Goal: Task Accomplishment & Management: Use online tool/utility

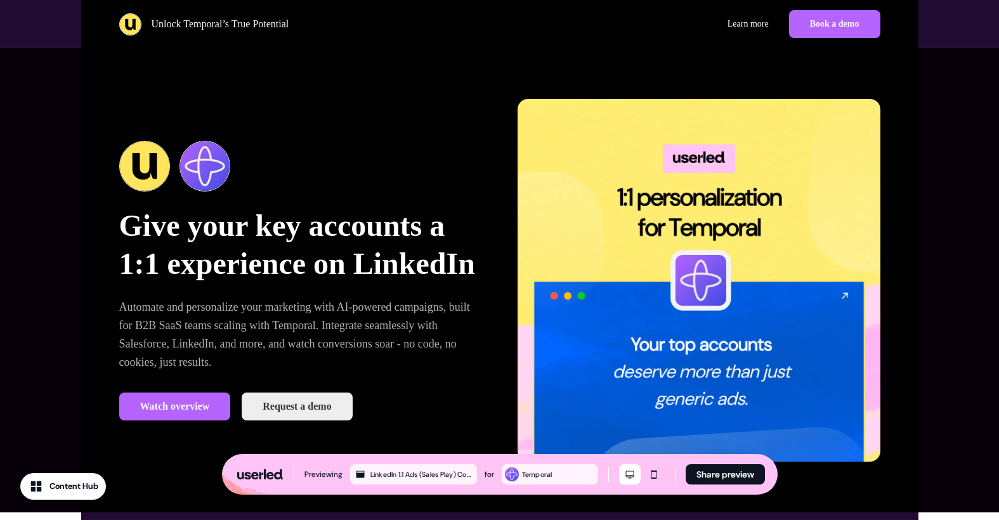
scroll to position [222, 0]
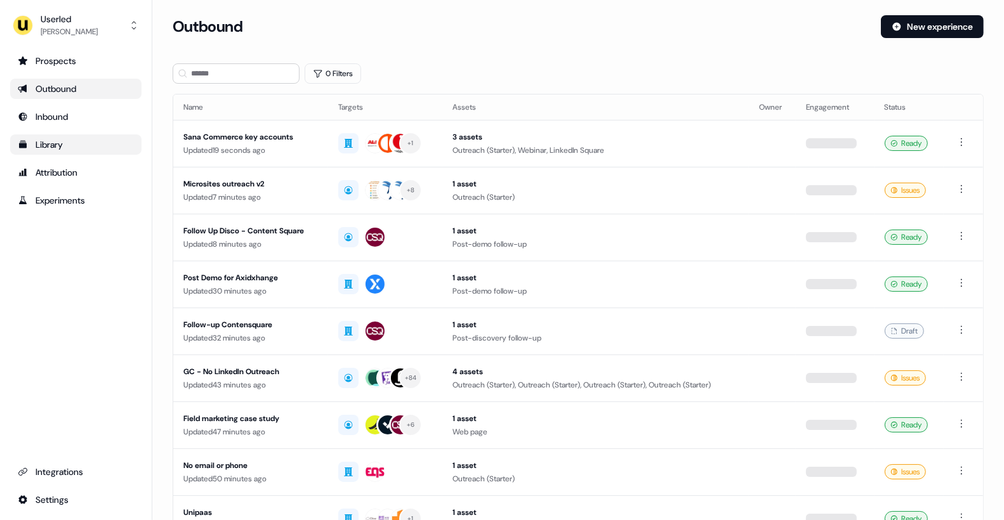
click at [63, 147] on div "Library" at bounding box center [76, 144] width 116 height 13
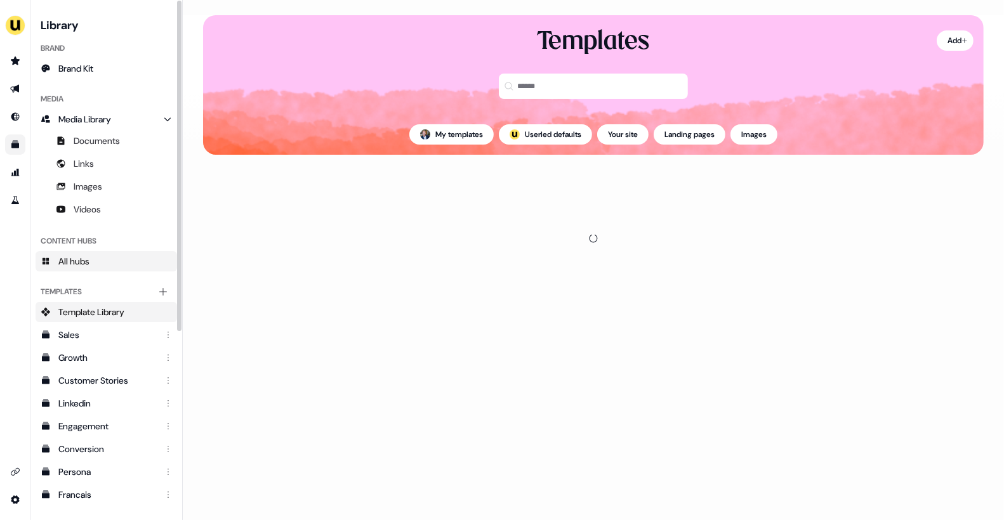
click at [85, 258] on span "All hubs" at bounding box center [73, 261] width 31 height 13
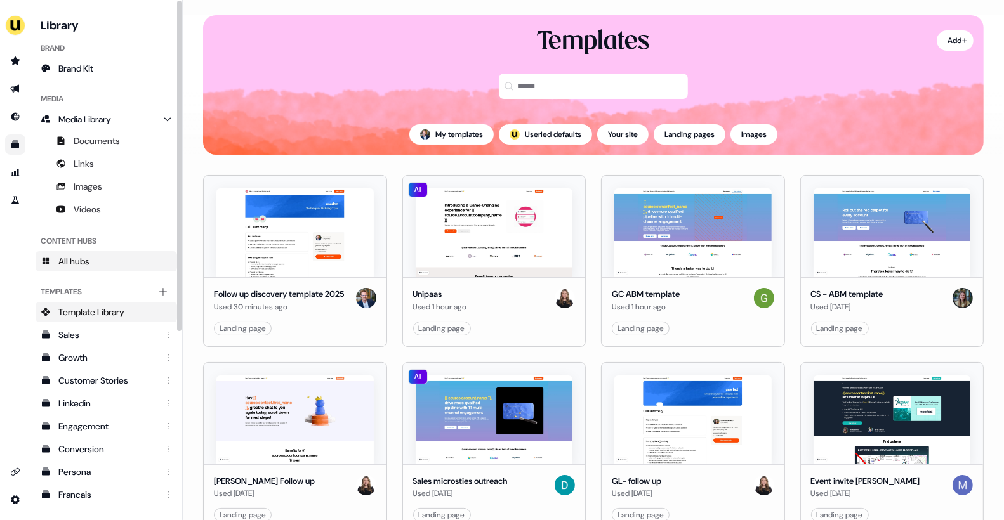
click at [85, 258] on span "All hubs" at bounding box center [73, 261] width 31 height 13
click at [76, 251] on div "Content Hubs" at bounding box center [106, 241] width 141 height 20
click at [76, 265] on span "All hubs" at bounding box center [73, 261] width 31 height 13
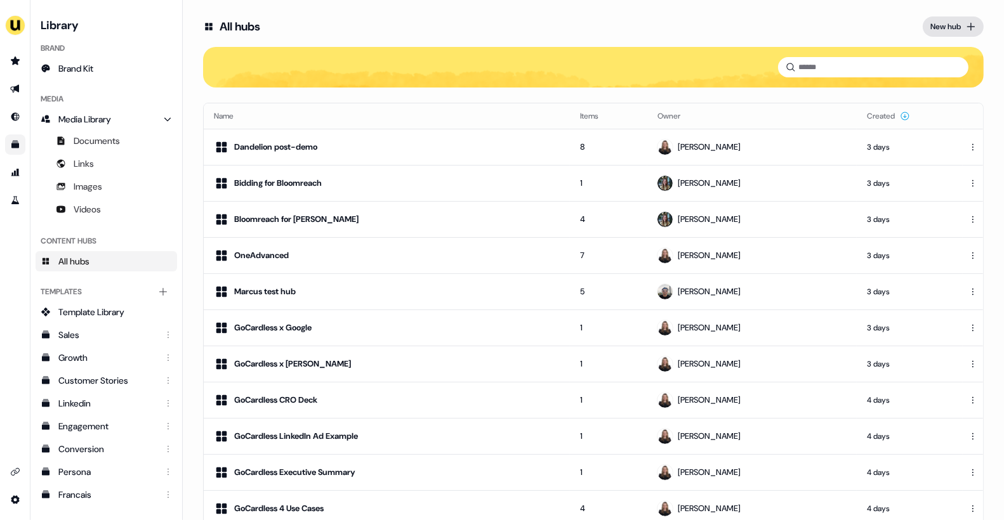
click at [947, 25] on div "New hub" at bounding box center [945, 26] width 30 height 13
click at [827, 58] on input at bounding box center [873, 67] width 190 height 20
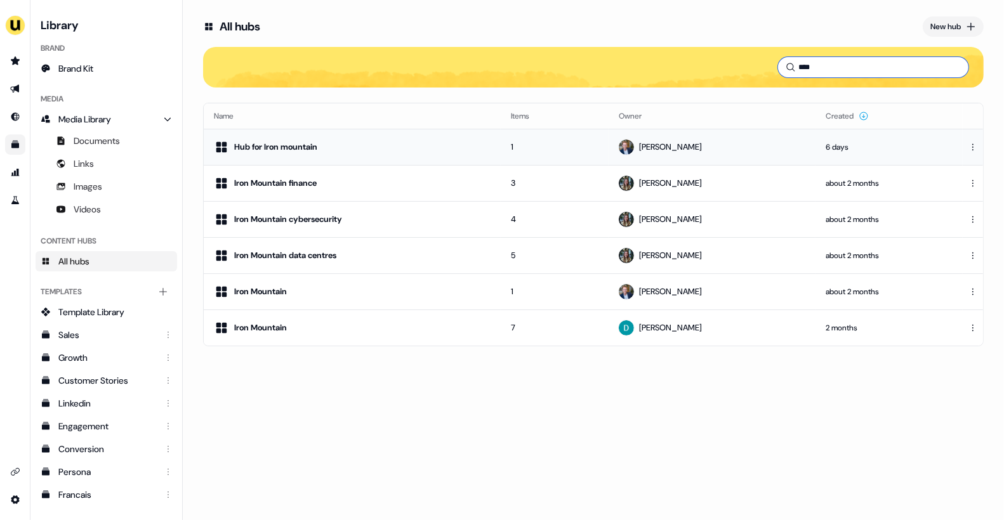
type input "****"
click at [569, 154] on td "1" at bounding box center [555, 147] width 108 height 36
click at [298, 148] on div "Hub for Iron mountain" at bounding box center [275, 147] width 83 height 13
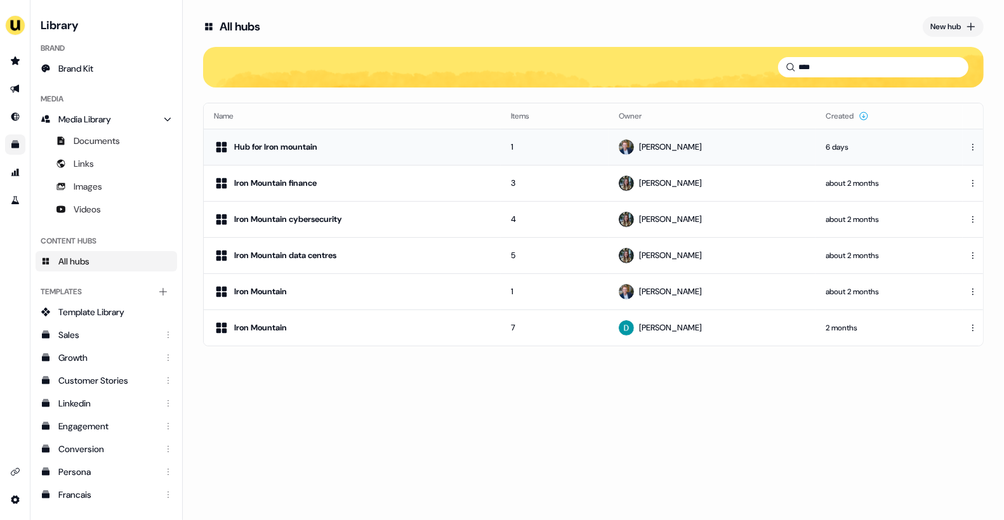
click at [826, 148] on div "6 days" at bounding box center [888, 147] width 127 height 13
click at [263, 150] on div "Hub for Iron mountain" at bounding box center [275, 147] width 83 height 13
click at [684, 145] on div "[PERSON_NAME]" at bounding box center [712, 147] width 187 height 15
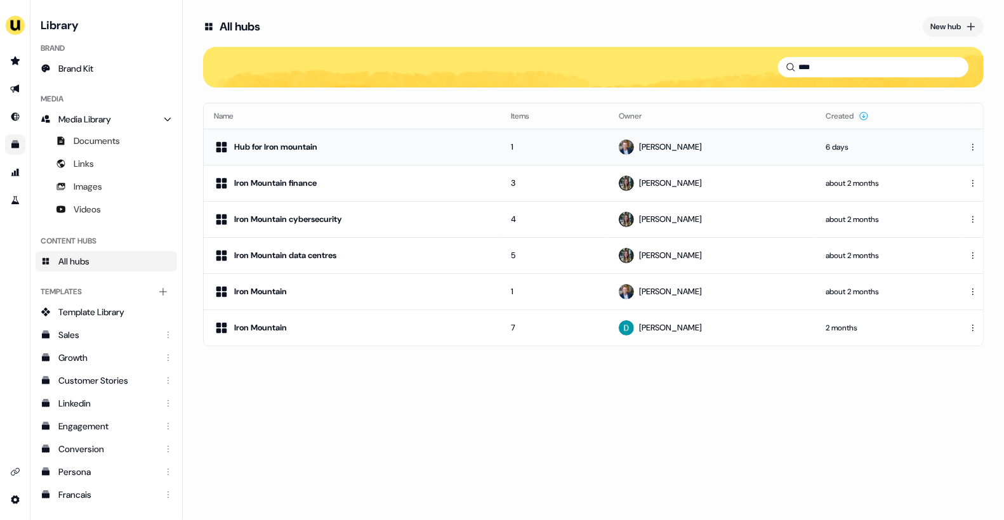
click at [684, 145] on div "[PERSON_NAME]" at bounding box center [712, 147] width 187 height 15
click at [575, 187] on td "3" at bounding box center [555, 183] width 108 height 36
click at [673, 136] on td "[PERSON_NAME]" at bounding box center [711, 147] width 207 height 36
click at [263, 192] on td "Iron Mountain finance" at bounding box center [352, 183] width 297 height 36
click at [260, 220] on div "Iron Mountain cybersecurity" at bounding box center [288, 219] width 108 height 13
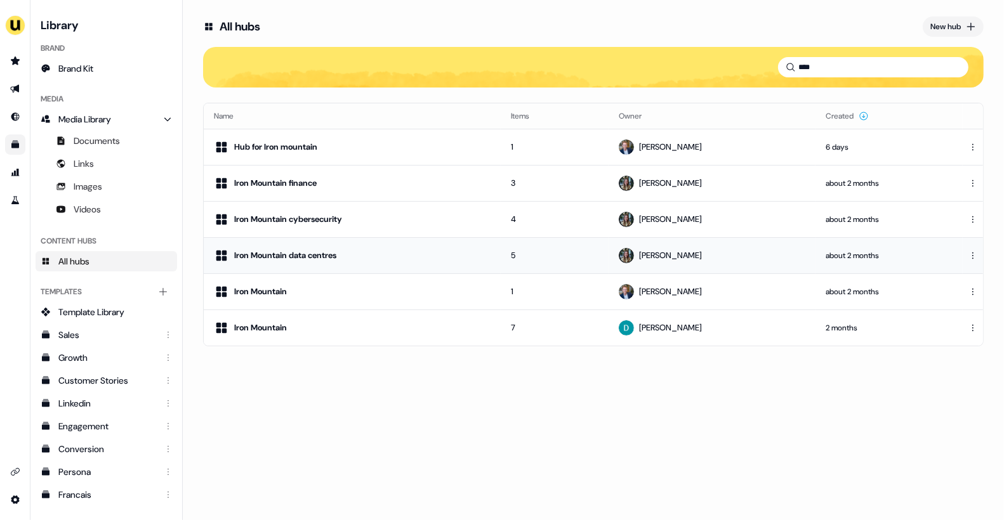
click at [303, 264] on td "Iron Mountain data centres" at bounding box center [352, 255] width 297 height 36
click at [276, 301] on td "Iron Mountain" at bounding box center [352, 291] width 297 height 36
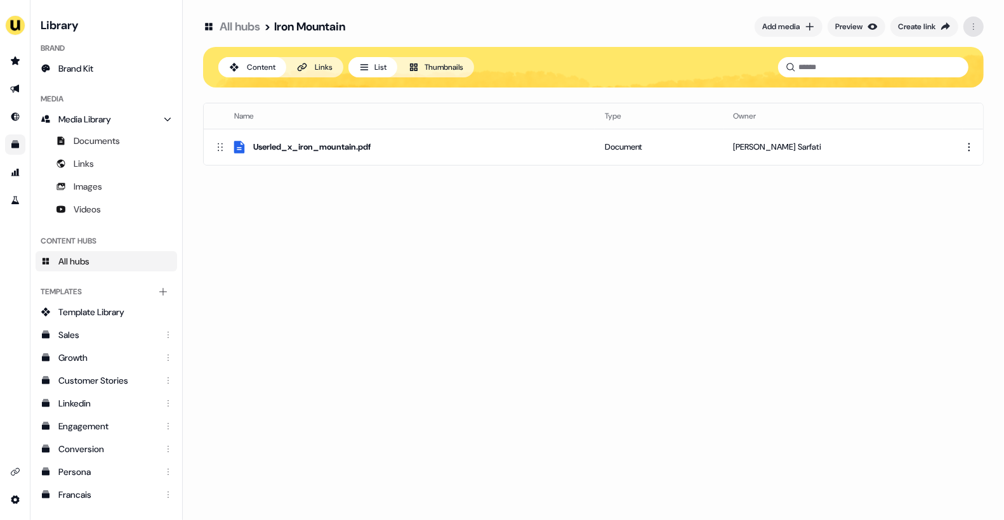
click at [974, 27] on html "For the best experience switch devices to a bigger screen. Go to [DOMAIN_NAME] …" at bounding box center [502, 260] width 1004 height 520
click at [772, 33] on html "For the best experience switch devices to a bigger screen. Go to [DOMAIN_NAME] …" at bounding box center [502, 260] width 1004 height 520
click at [772, 33] on button "Add media" at bounding box center [788, 26] width 68 height 20
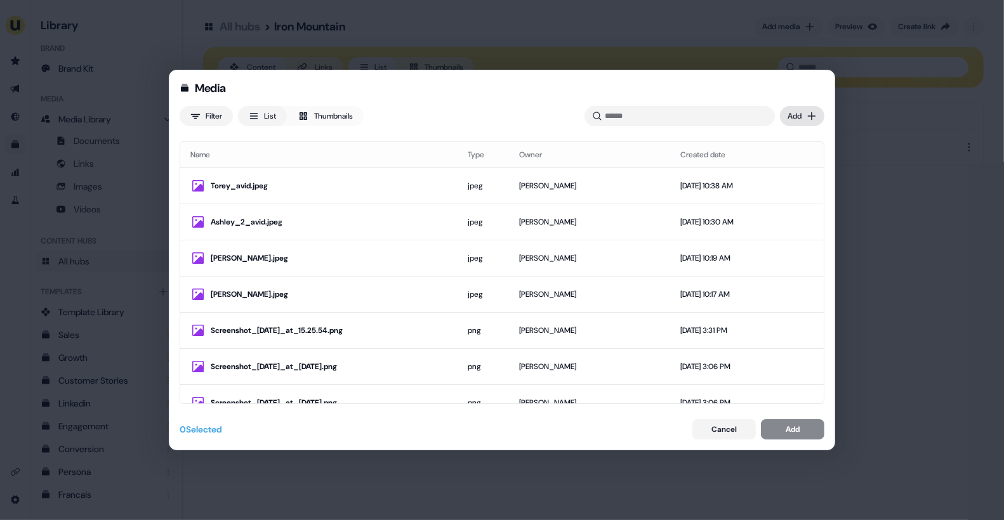
click at [805, 116] on div "Media Filter List Thumbnails Uploaded Add Name Type Owner Created date Torey_av…" at bounding box center [502, 260] width 1004 height 520
click at [777, 69] on div "Media Filter List Thumbnails Uploaded Add Name Type Owner Created date Torey_av…" at bounding box center [502, 260] width 1004 height 520
click at [803, 110] on div "Media Filter List Thumbnails Uploaded Add Name Type Owner Created date Torey_av…" at bounding box center [502, 260] width 1004 height 520
click at [783, 143] on div "Upload files" at bounding box center [784, 142] width 75 height 20
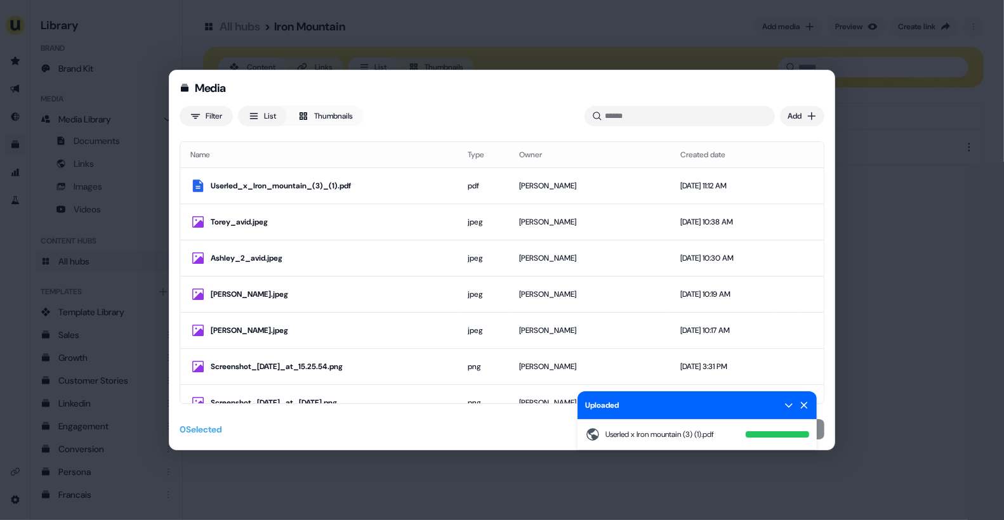
click at [805, 400] on div "Uploaded" at bounding box center [696, 405] width 239 height 28
click at [804, 407] on icon at bounding box center [804, 405] width 10 height 10
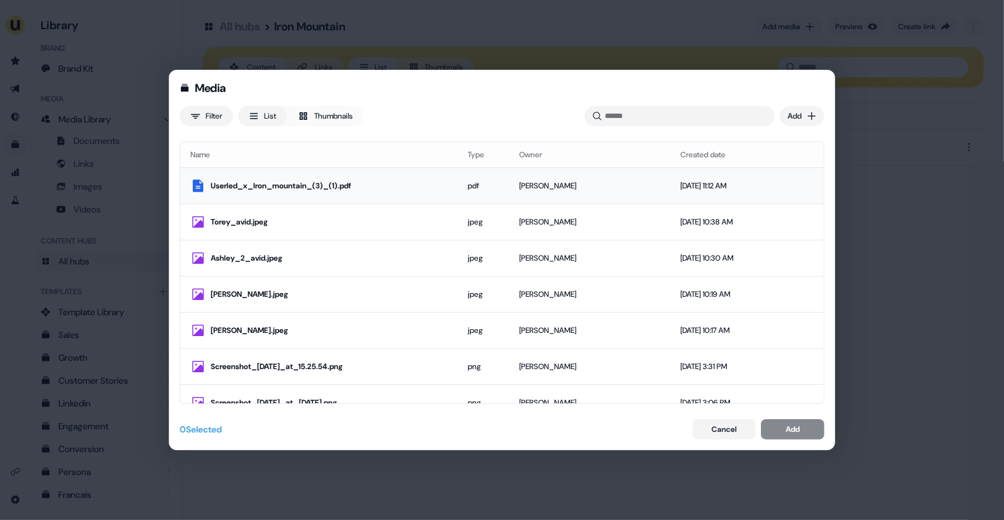
click at [312, 178] on div "Userled_x_Iron_mountain_(3)_(1).pdf" at bounding box center [318, 185] width 257 height 15
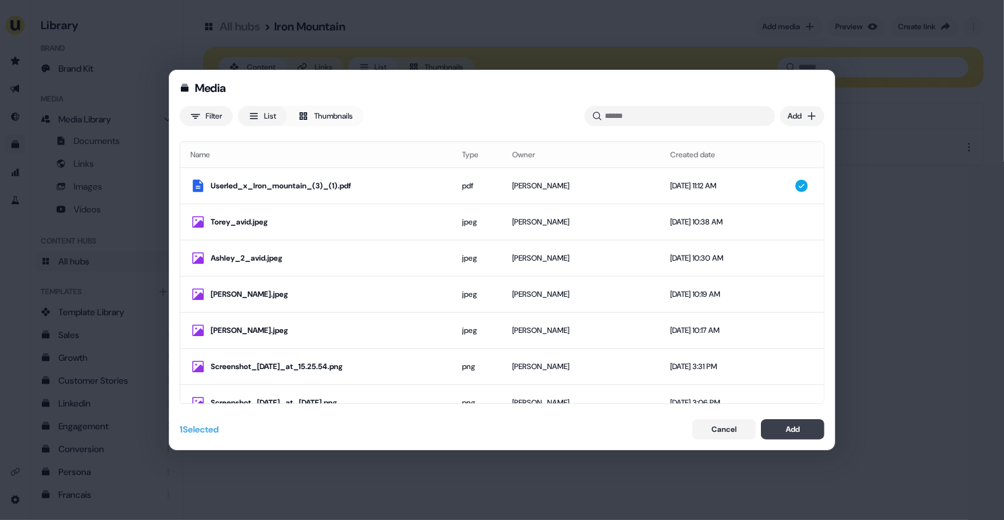
click at [789, 424] on div "Add" at bounding box center [793, 429] width 14 height 13
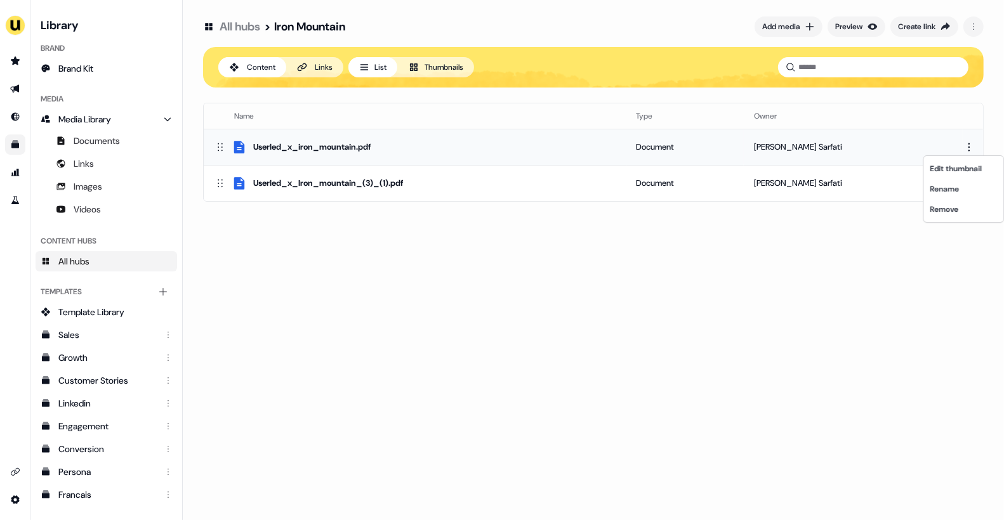
click at [967, 147] on html "For the best experience switch devices to a bigger screen. Go to [DOMAIN_NAME] …" at bounding box center [502, 260] width 1004 height 520
click at [947, 207] on div "Remove" at bounding box center [963, 209] width 75 height 20
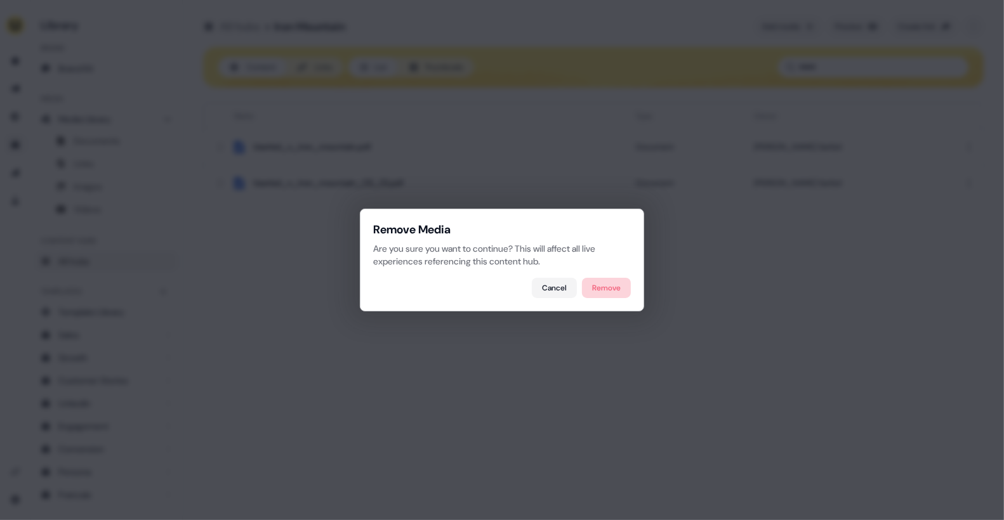
click at [596, 290] on button "Remove" at bounding box center [606, 288] width 49 height 20
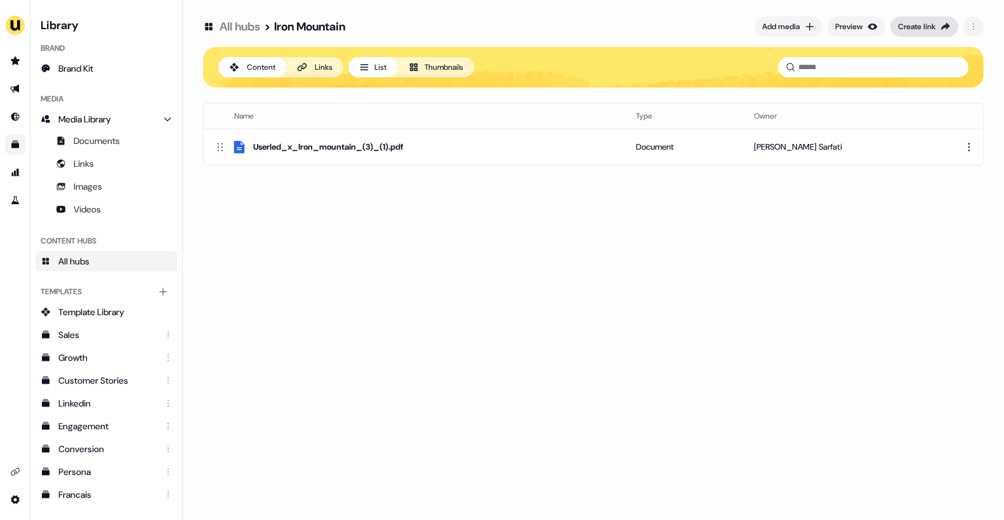
click at [922, 25] on div "Create link" at bounding box center [916, 26] width 37 height 13
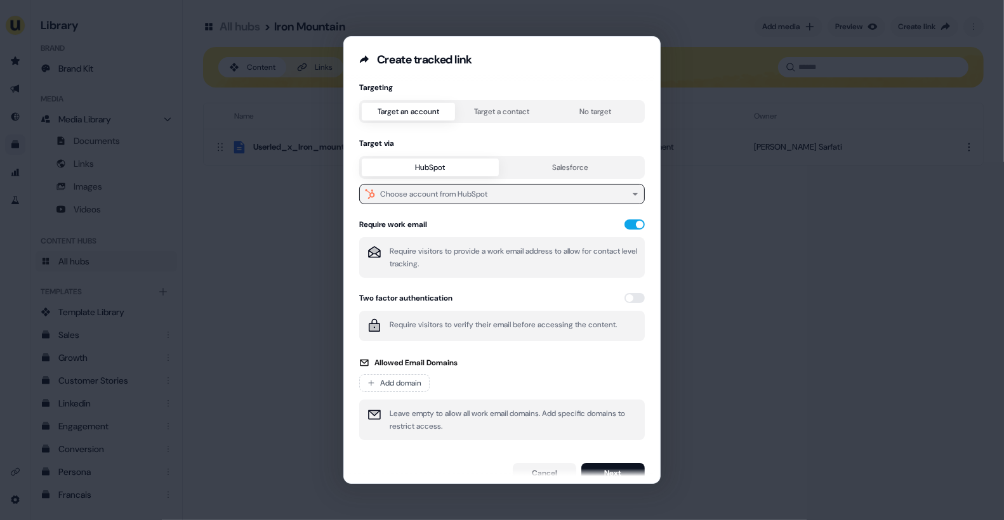
click at [530, 199] on button "Choose account from HubSpot" at bounding box center [502, 194] width 286 height 20
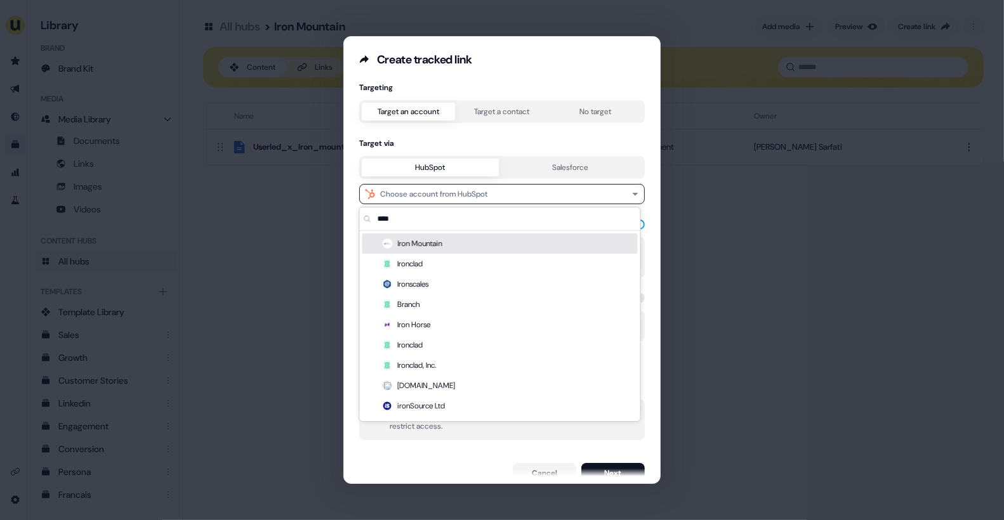
type input "****"
click at [461, 244] on div "Iron Mountain" at bounding box center [499, 243] width 275 height 20
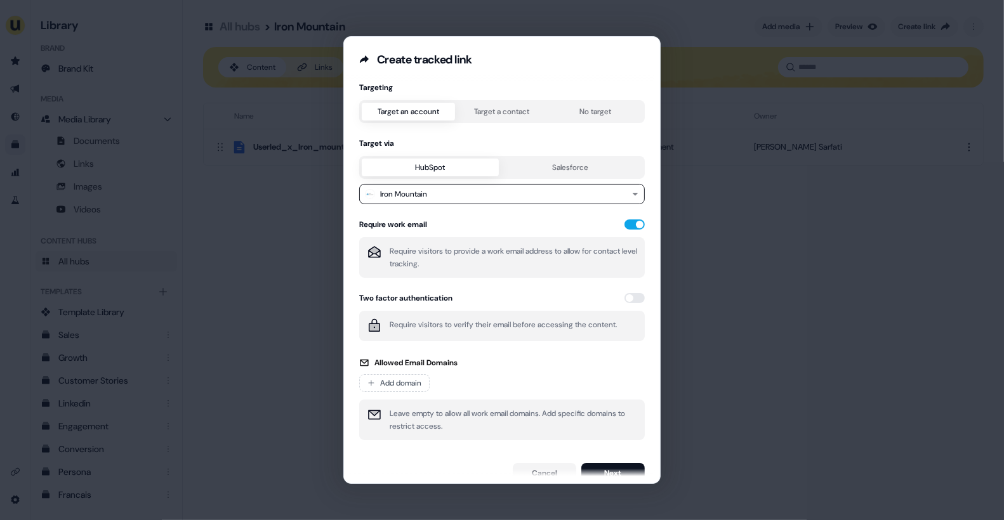
scroll to position [15, 0]
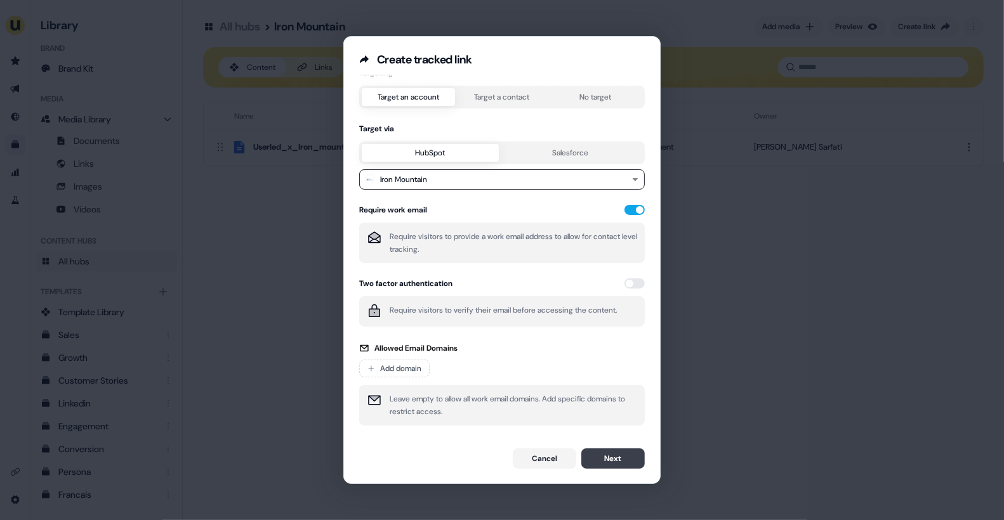
click at [613, 467] on button "Next" at bounding box center [612, 459] width 63 height 20
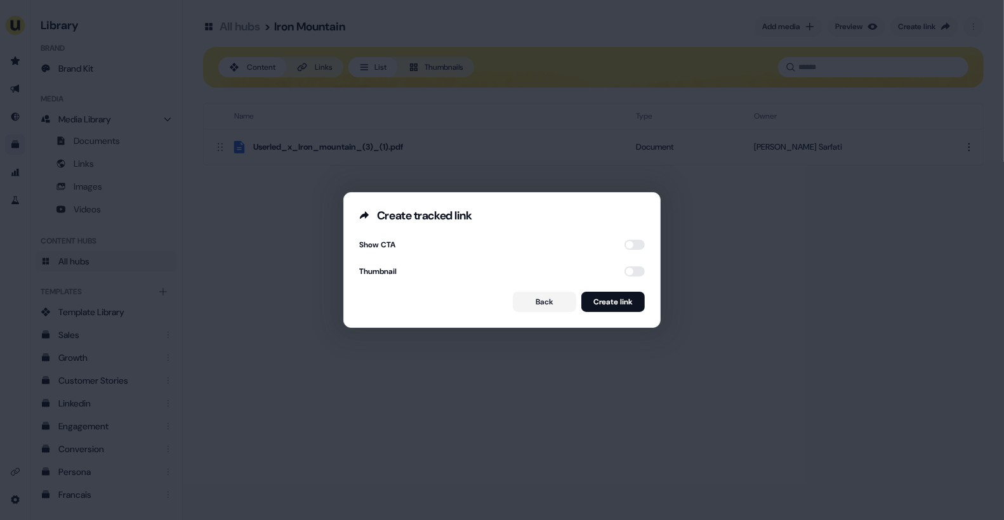
scroll to position [0, 0]
click at [623, 298] on button "Create link" at bounding box center [612, 302] width 63 height 20
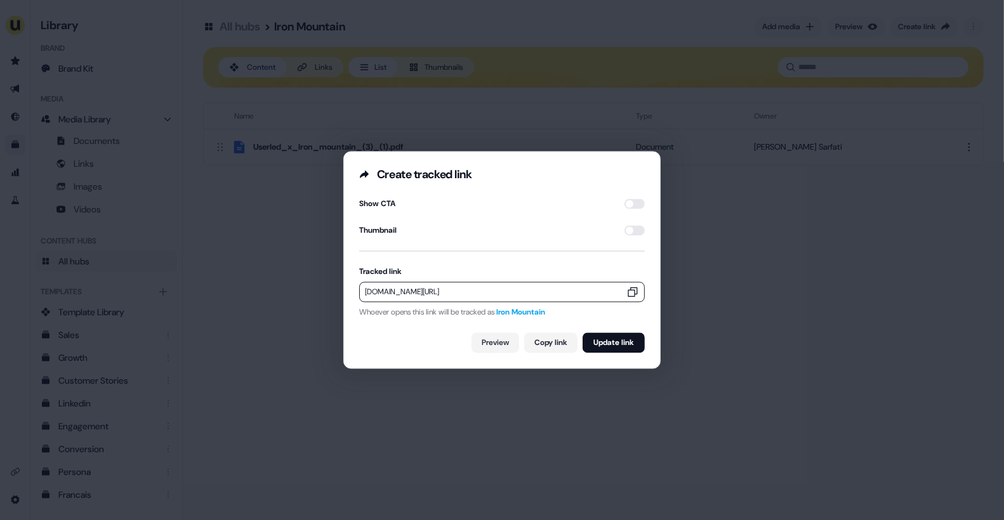
click at [635, 291] on icon "button" at bounding box center [632, 292] width 13 height 13
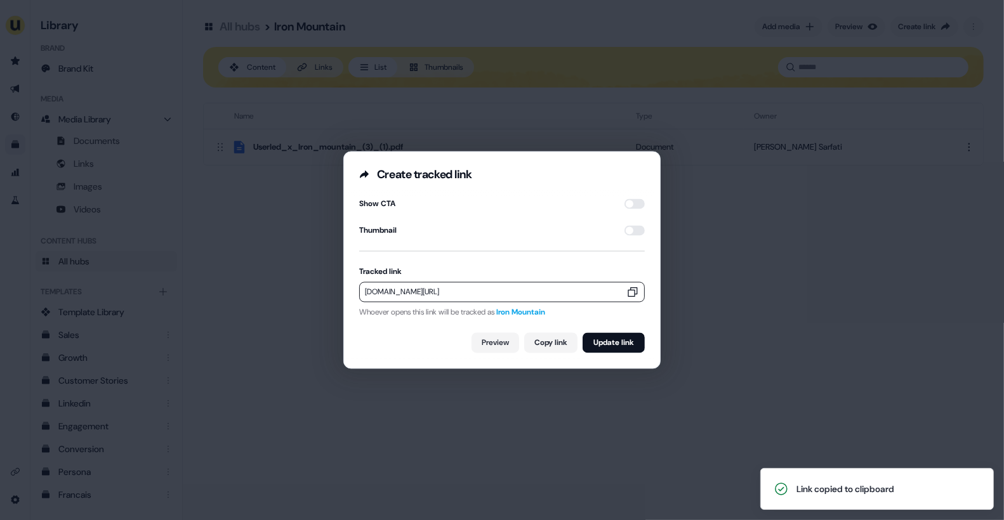
click at [548, 103] on div "Create tracked link Show CTA Thumbnail Tracked link [DOMAIN_NAME][URL] Whoever …" at bounding box center [502, 260] width 1004 height 520
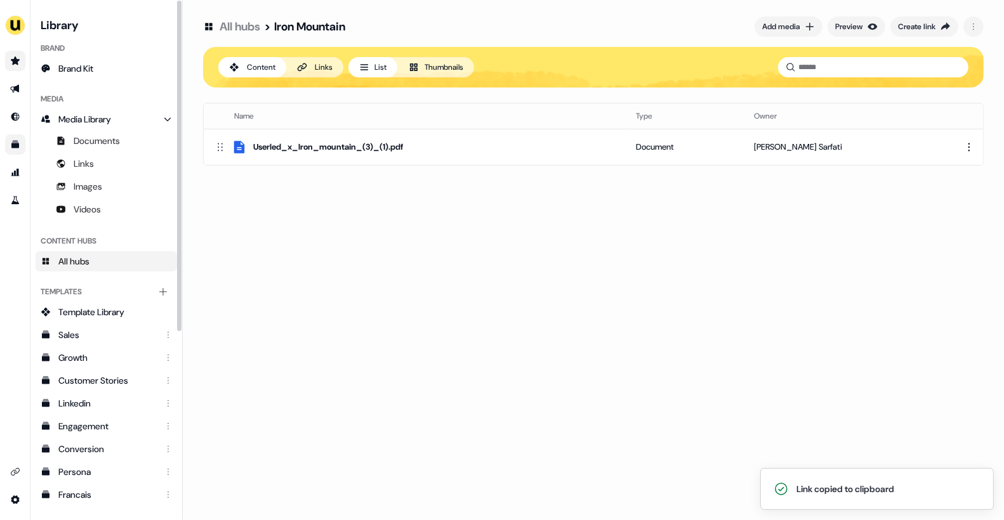
click at [17, 67] on link "Go to prospects" at bounding box center [15, 61] width 20 height 20
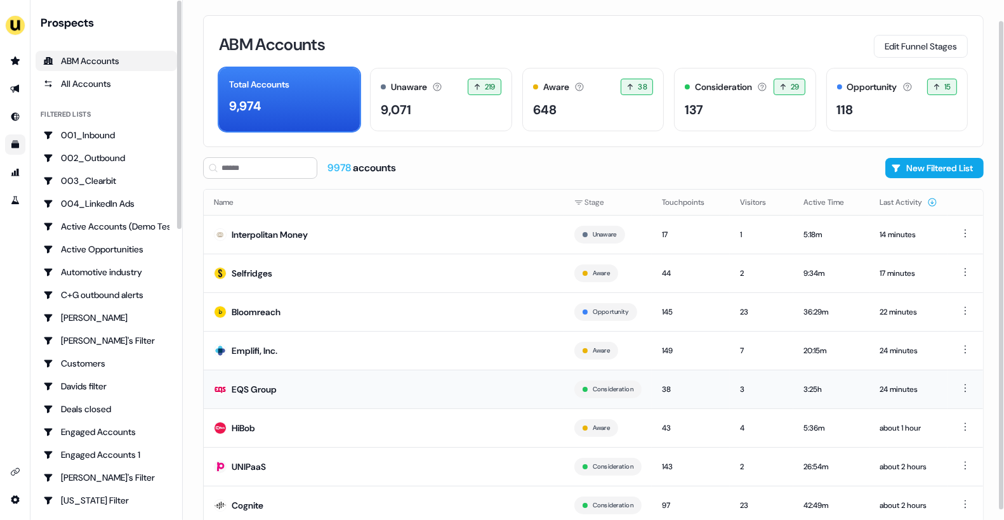
scroll to position [32, 0]
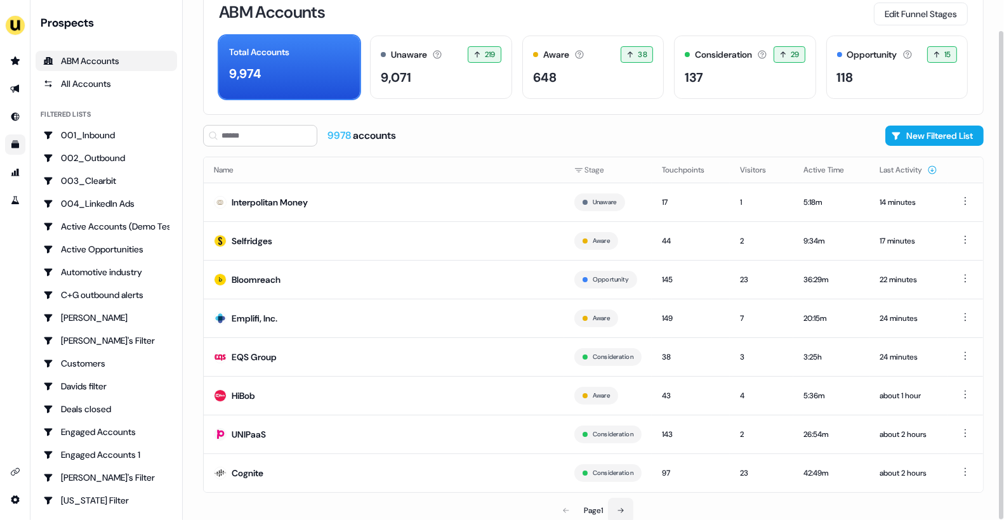
click at [625, 502] on button at bounding box center [620, 510] width 25 height 25
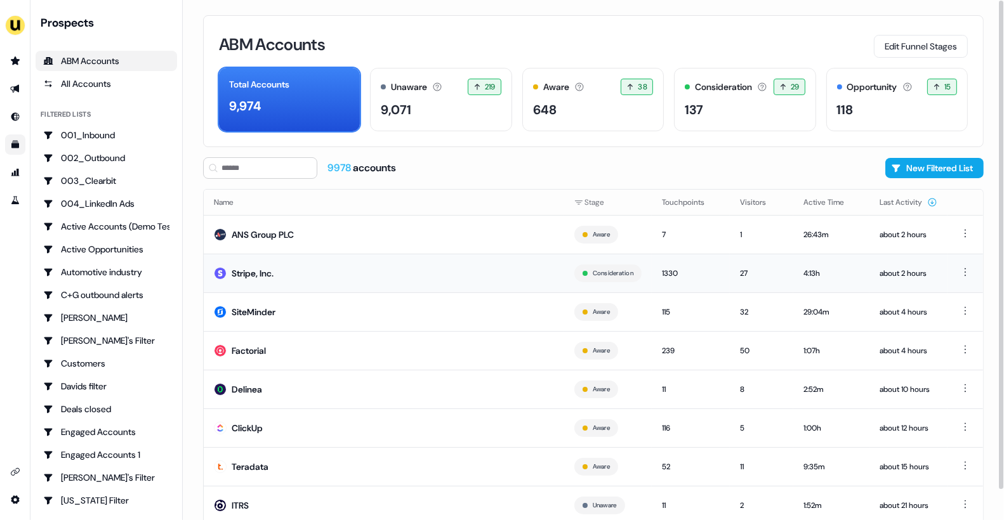
click at [492, 268] on td "Stripe, Inc." at bounding box center [384, 273] width 360 height 39
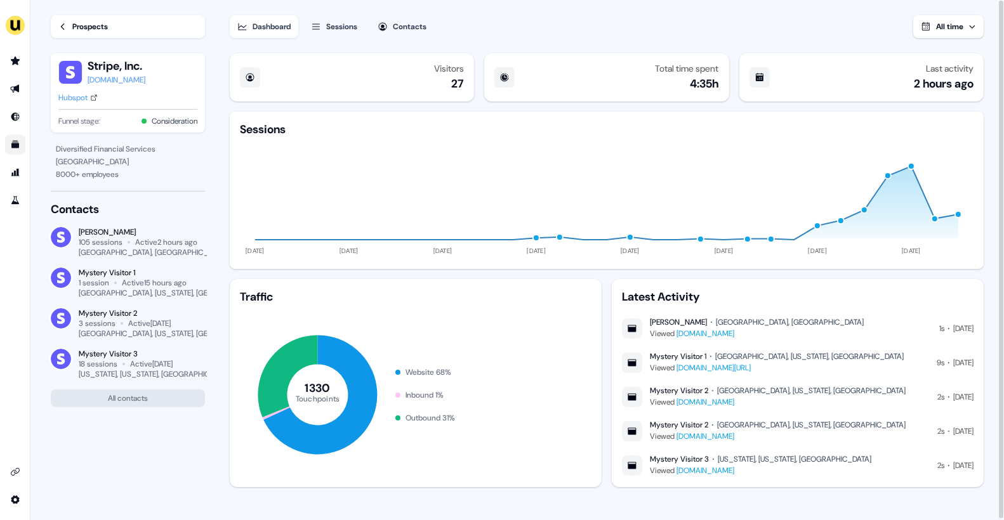
click at [727, 367] on link "[DOMAIN_NAME][URL]" at bounding box center [713, 368] width 74 height 10
click at [17, 58] on icon "Go to prospects" at bounding box center [15, 61] width 10 height 10
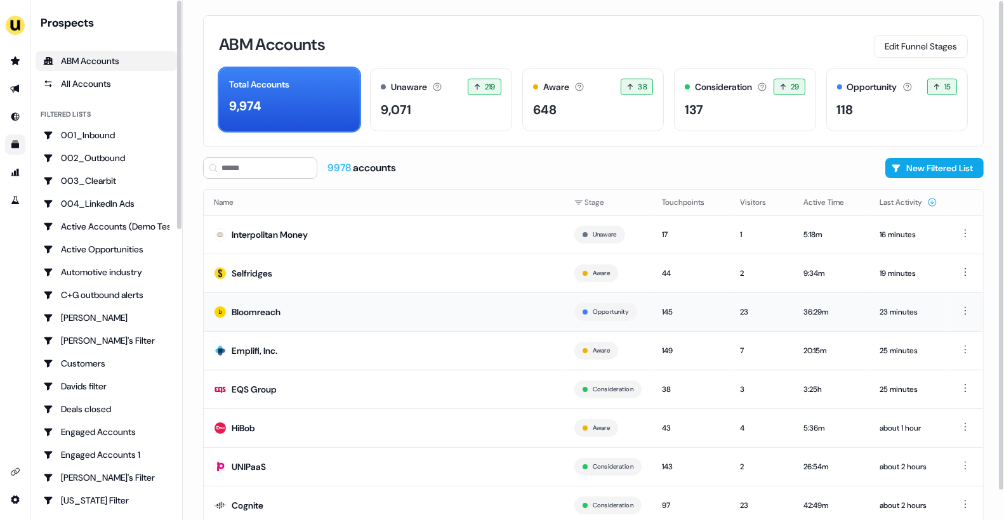
scroll to position [32, 0]
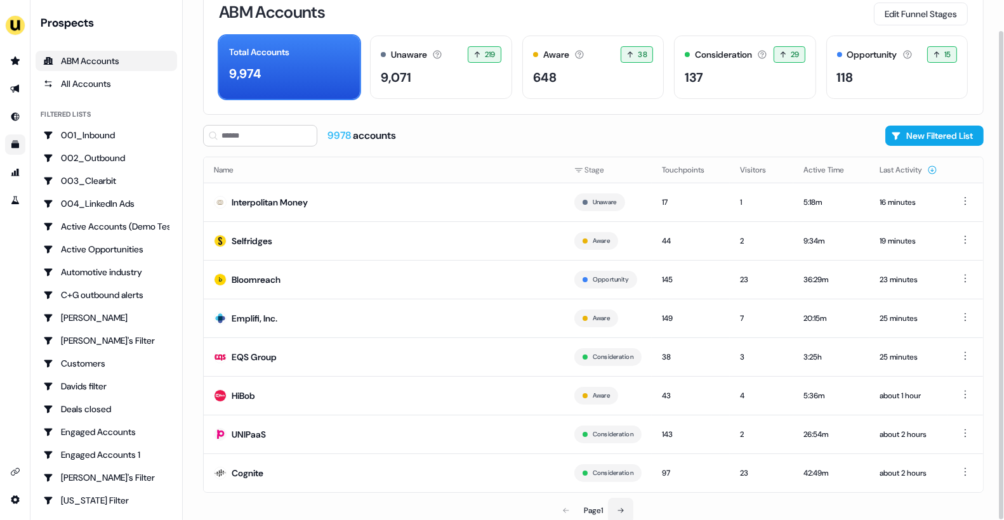
click at [633, 506] on button at bounding box center [620, 510] width 25 height 25
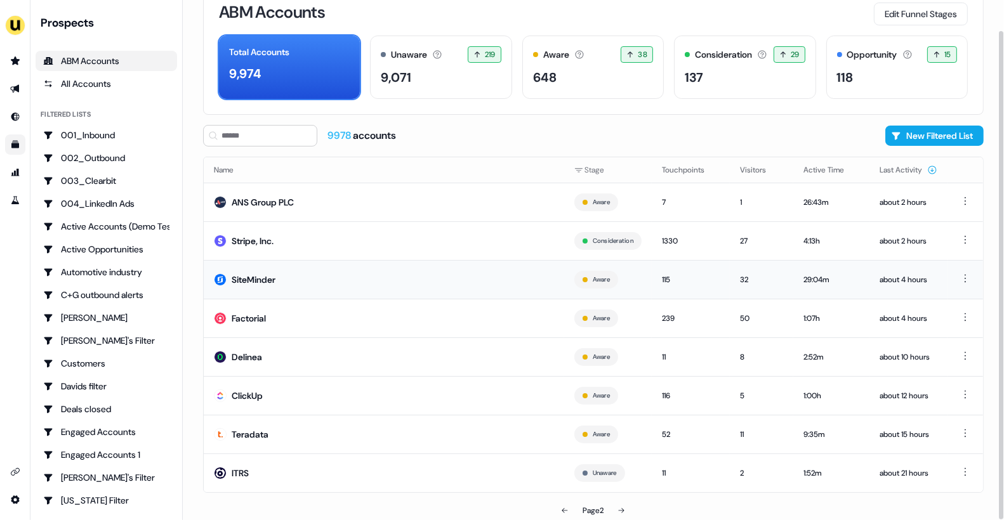
click at [367, 271] on td "SiteMinder" at bounding box center [384, 279] width 360 height 39
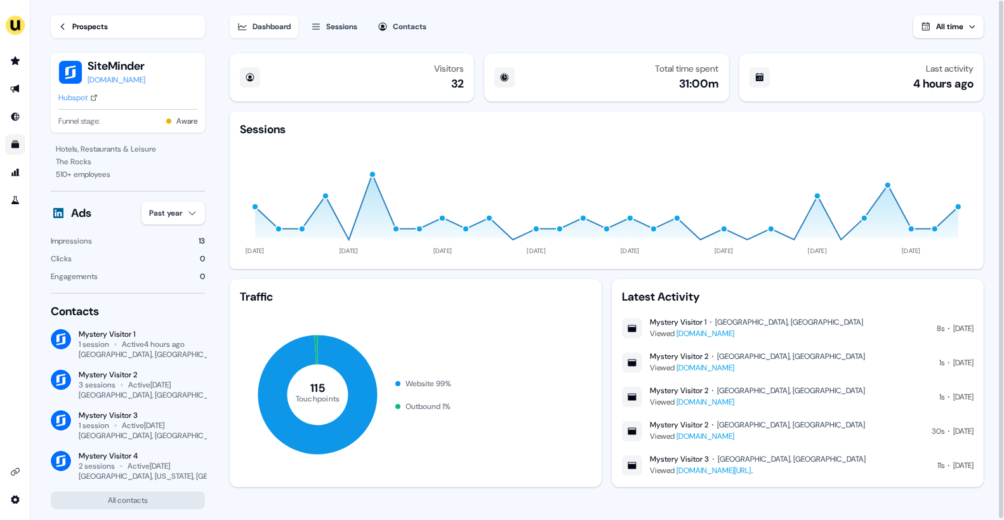
click at [87, 32] on div "Prospects" at bounding box center [90, 26] width 36 height 13
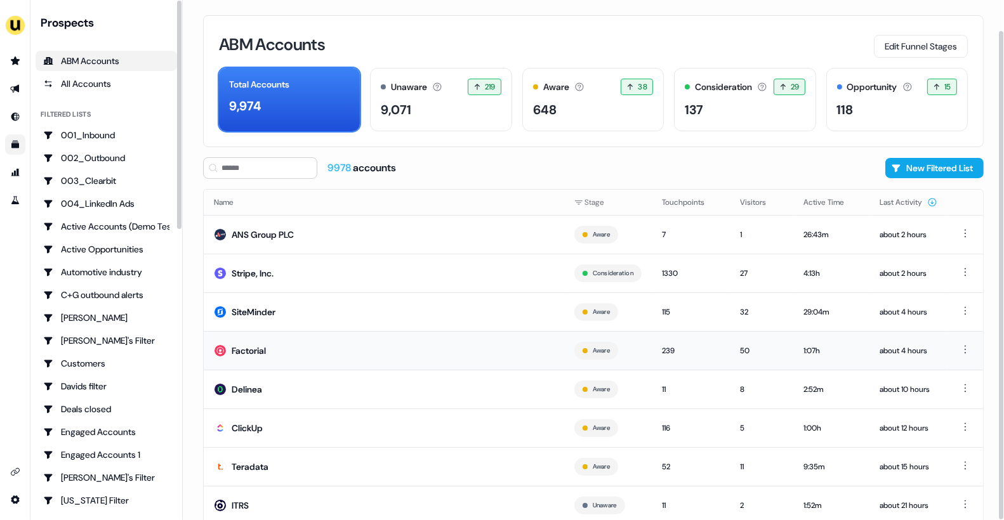
scroll to position [32, 0]
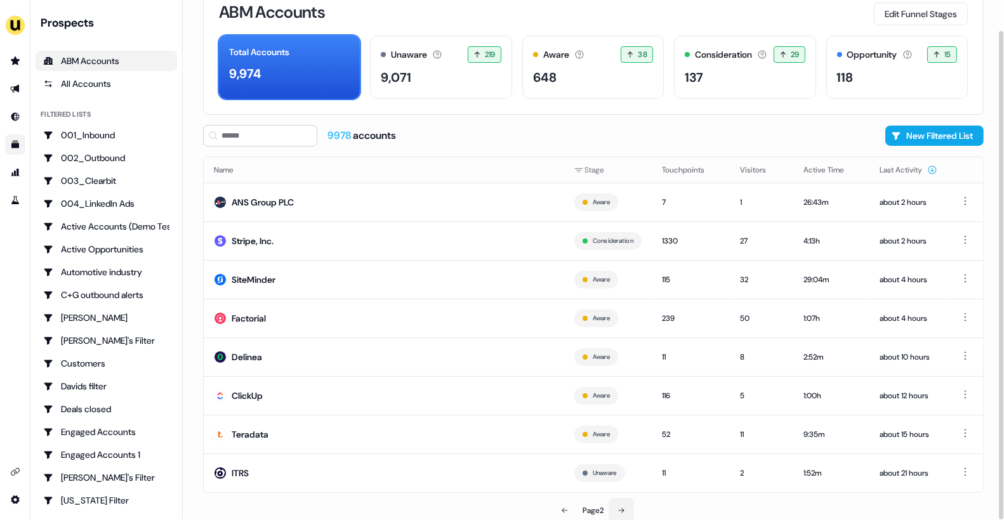
click at [625, 510] on icon at bounding box center [621, 511] width 8 height 8
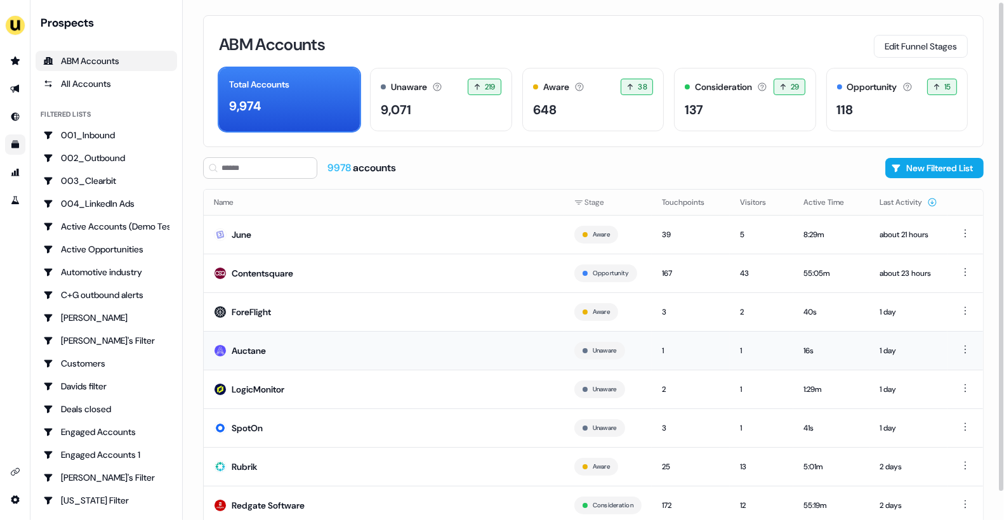
scroll to position [32, 0]
